Goal: Ask a question: Seek information or help from site administrators or community

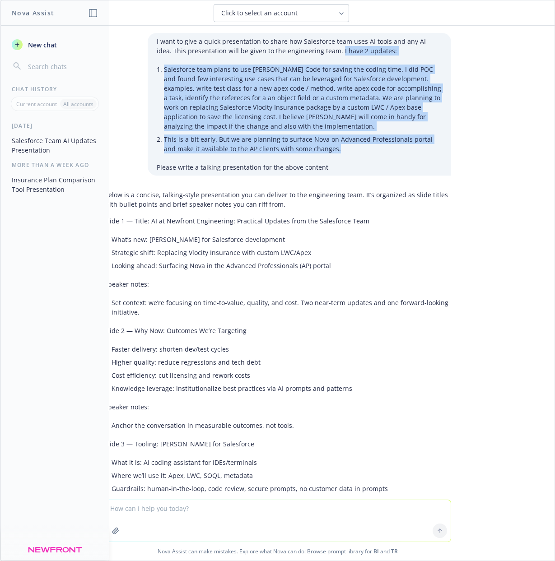
click at [138, 510] on textarea at bounding box center [278, 521] width 346 height 42
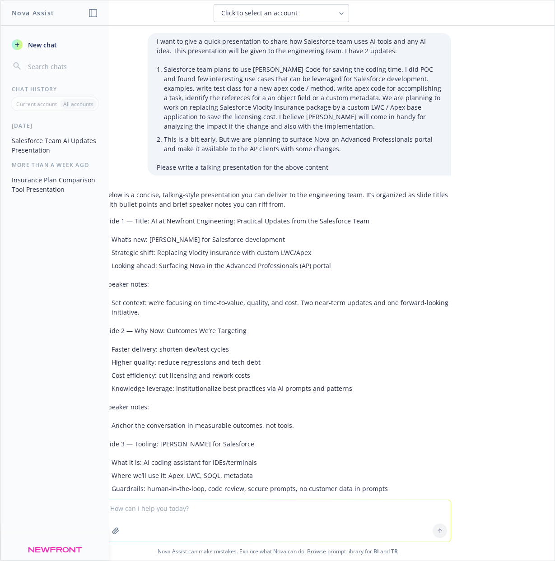
click at [193, 515] on textarea at bounding box center [278, 521] width 346 height 42
click at [199, 516] on textarea at bounding box center [278, 521] width 346 height 42
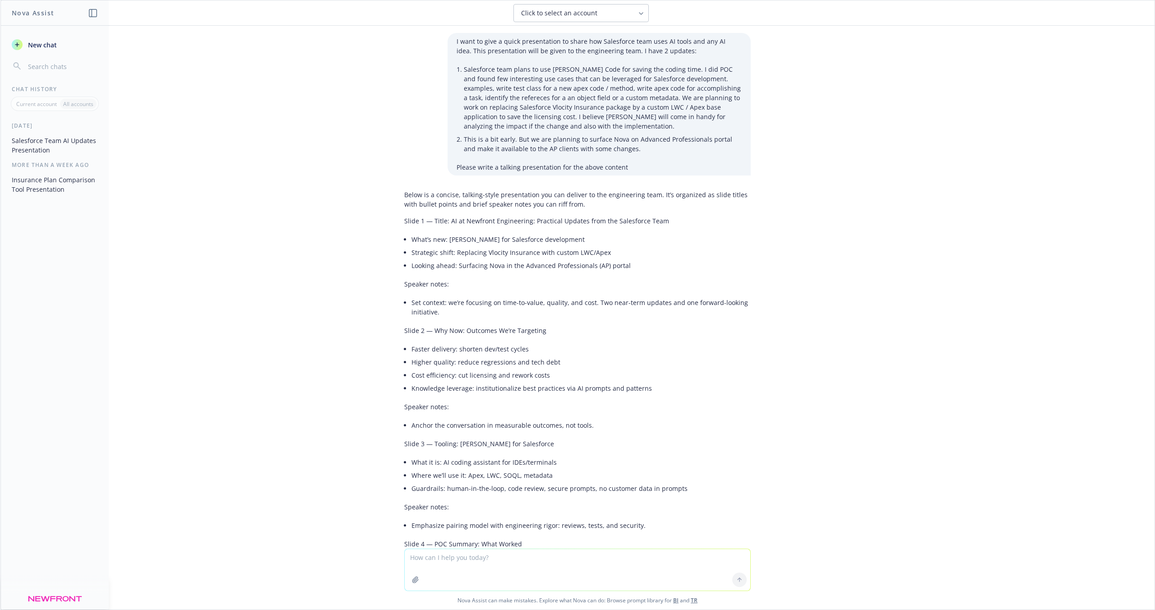
click at [457, 558] on textarea at bounding box center [578, 570] width 346 height 42
paste textarea "What [PERSON_NAME] is asking for is any open source packages we might've instal…"
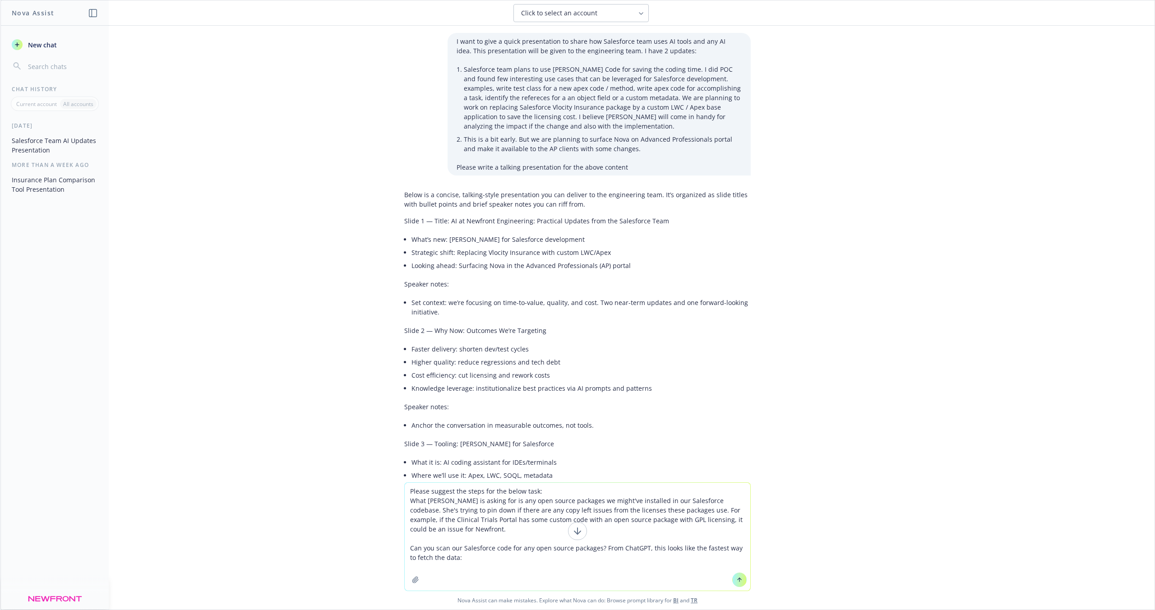
click at [415, 503] on textarea "Please suggest the steps for the below task: What [PERSON_NAME] is asking for i…" at bounding box center [578, 537] width 346 height 108
drag, startPoint x: 406, startPoint y: 501, endPoint x: 449, endPoint y: 504, distance: 43.0
click at [449, 504] on textarea "Please suggest the steps for the below task: What [PERSON_NAME] is asking for i…" at bounding box center [578, 537] width 346 height 108
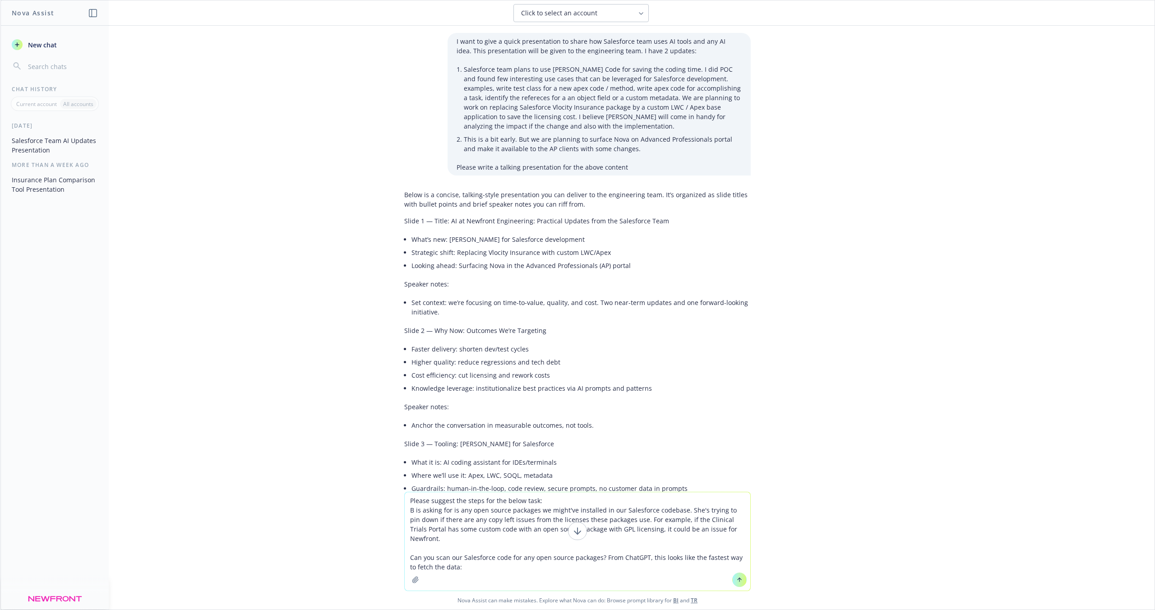
drag, startPoint x: 601, startPoint y: 547, endPoint x: 617, endPoint y: 559, distance: 19.3
click at [554, 559] on textarea "Please suggest the steps for the below task: B is asking for is any open source…" at bounding box center [578, 541] width 346 height 98
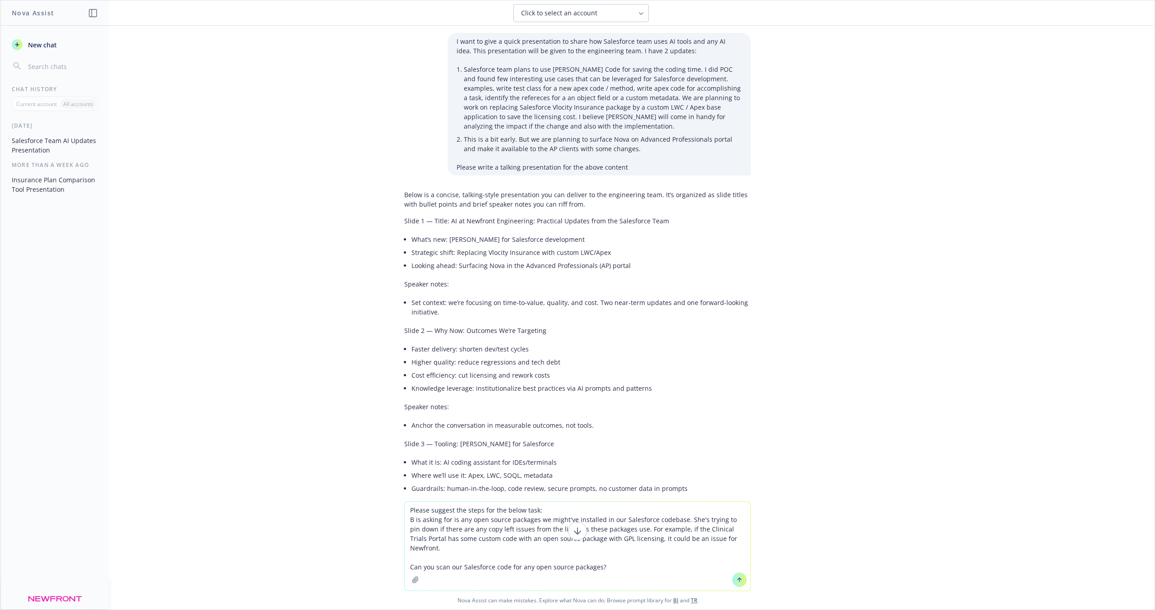
type textarea "Please suggest the steps for the below task: B is asking for is any open source…"
click at [554, 561] on icon at bounding box center [740, 580] width 6 height 6
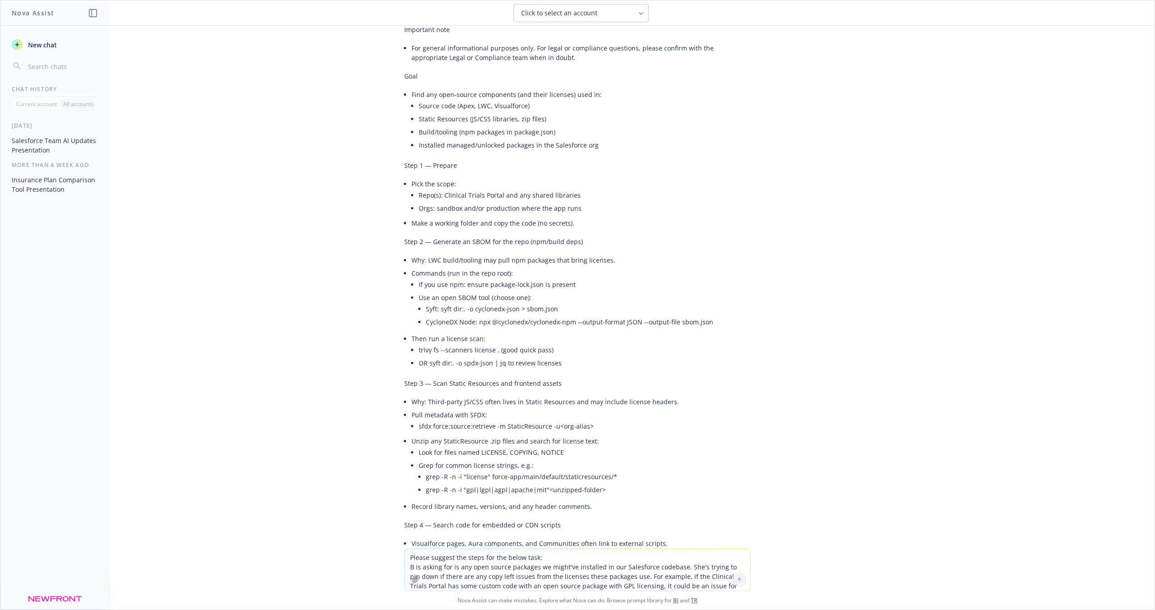
scroll to position [4829, 0]
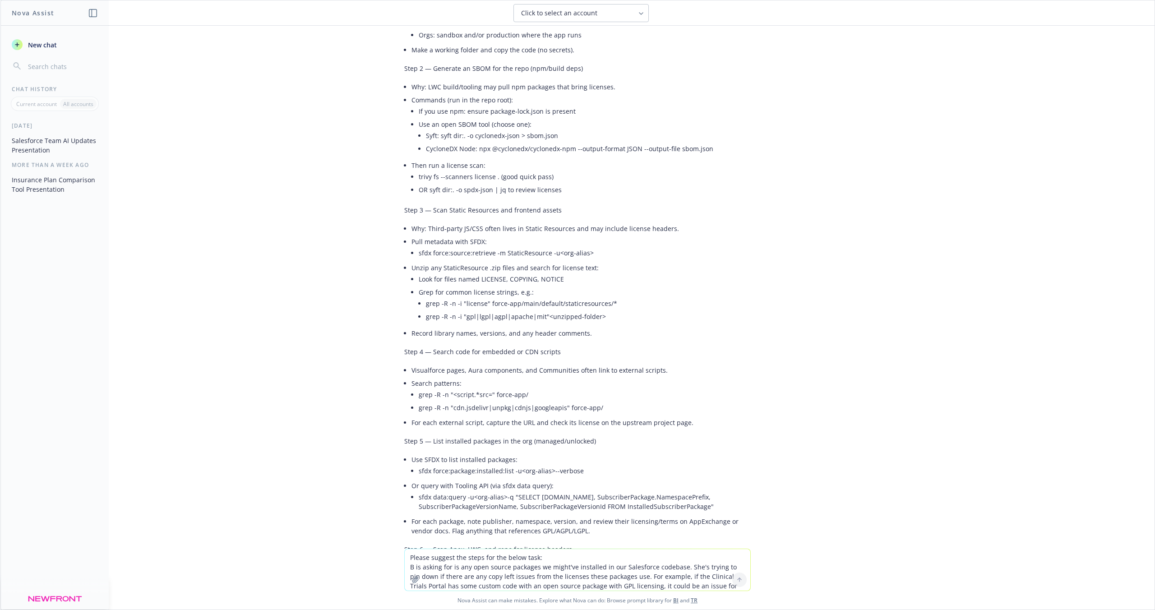
drag, startPoint x: 511, startPoint y: 450, endPoint x: 695, endPoint y: 460, distance: 184.0
click at [554, 491] on li "sfdx data:query -u <org-alias> -q "SELECT [DOMAIN_NAME], SubscriberPackage.Name…" at bounding box center [585, 502] width 332 height 23
copy li "SELECT [DOMAIN_NAME], SubscriberPackage.NamespacePrefix, SubscriberPackageVersi…"
click at [508, 515] on li "For each package, note publisher, namespace, version, and review their licensin…" at bounding box center [581, 526] width 339 height 23
click at [433, 561] on textarea "Please suggest the steps for the below task: B is asking for is any open source…" at bounding box center [578, 570] width 346 height 42
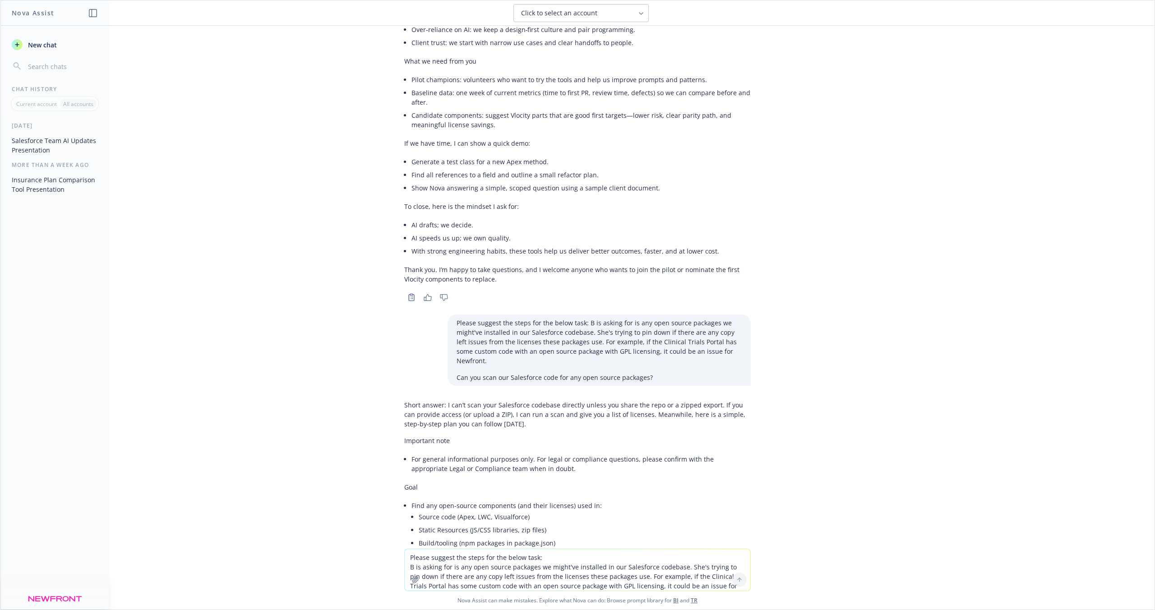
scroll to position [4288, 0]
